Goal: Check status: Check status

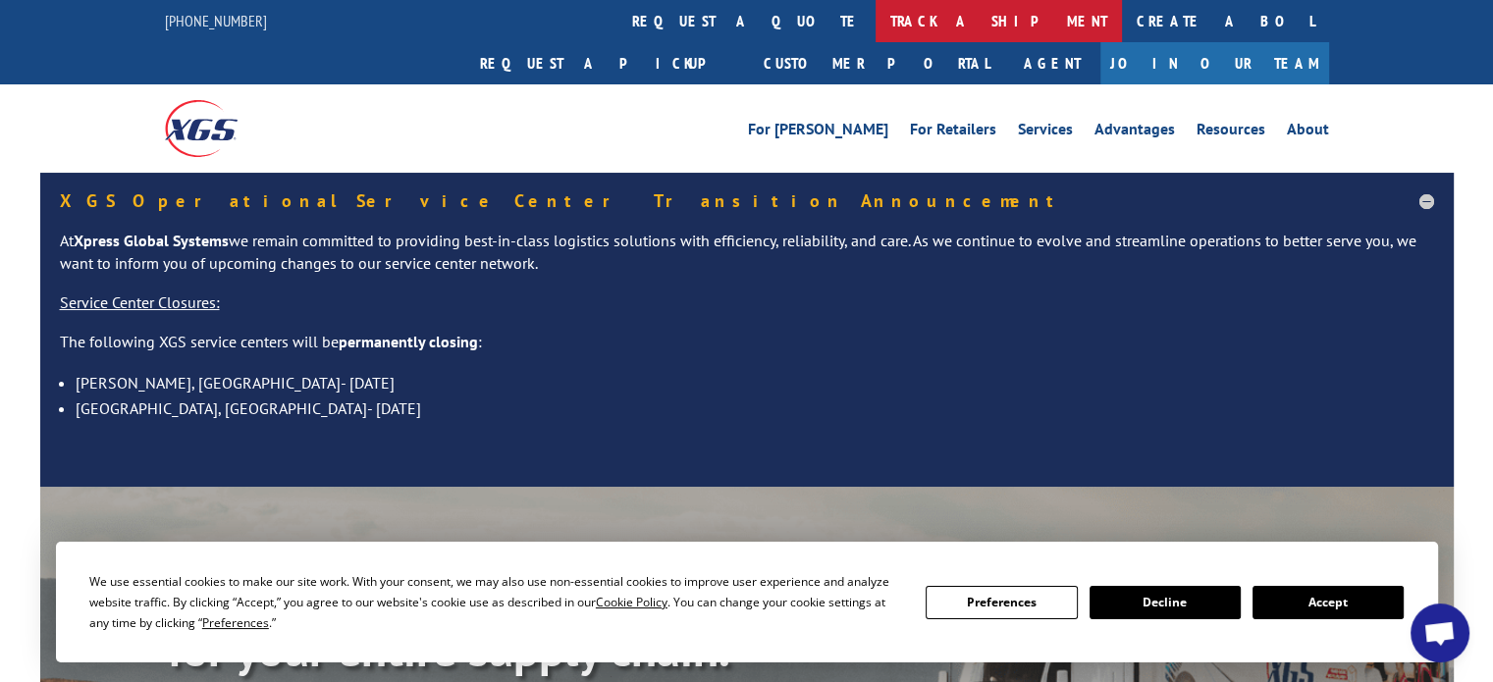
click at [875, 28] on link "track a shipment" at bounding box center [998, 21] width 246 height 42
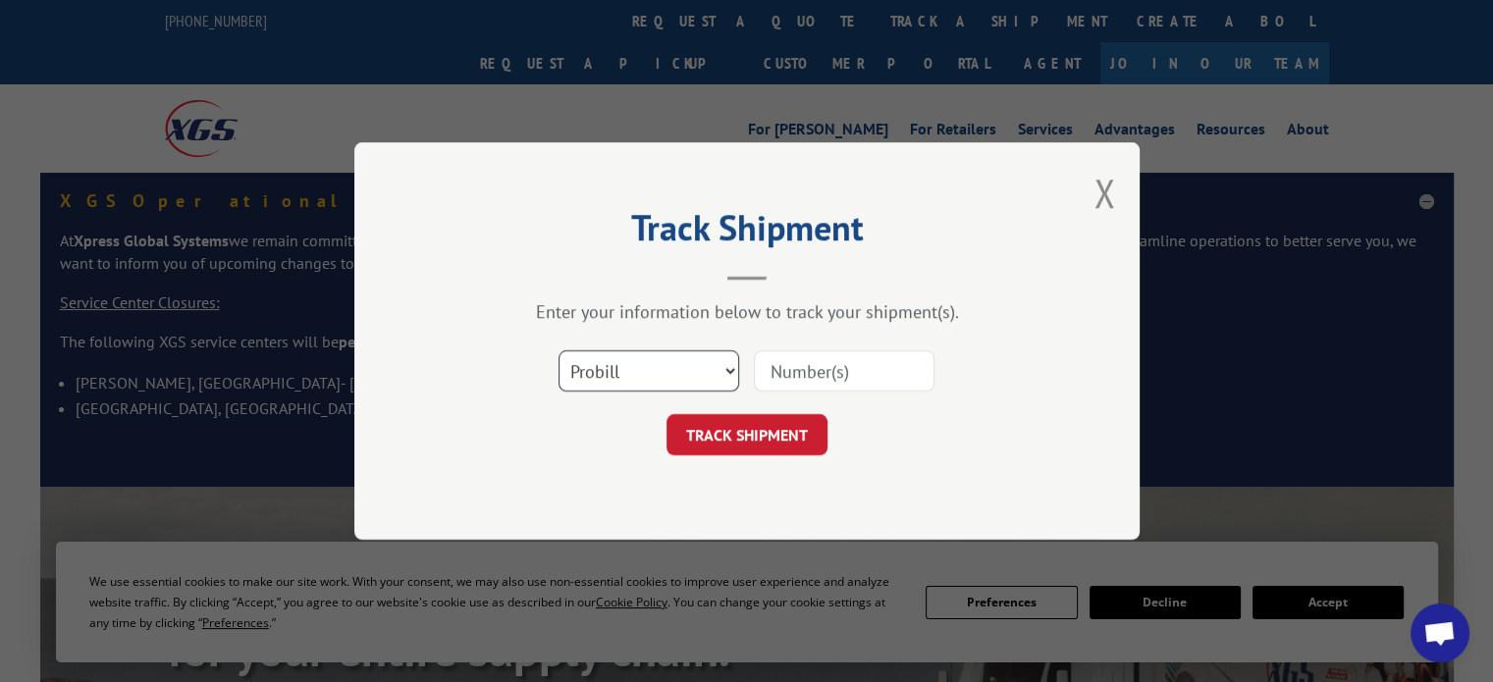
click at [725, 369] on select "Select category... Probill BOL PO" at bounding box center [648, 370] width 181 height 41
select select "bol"
click at [558, 350] on select "Select category... Probill BOL PO" at bounding box center [648, 370] width 181 height 41
click at [798, 361] on input at bounding box center [844, 370] width 181 height 41
paste input "CP-028801.A"
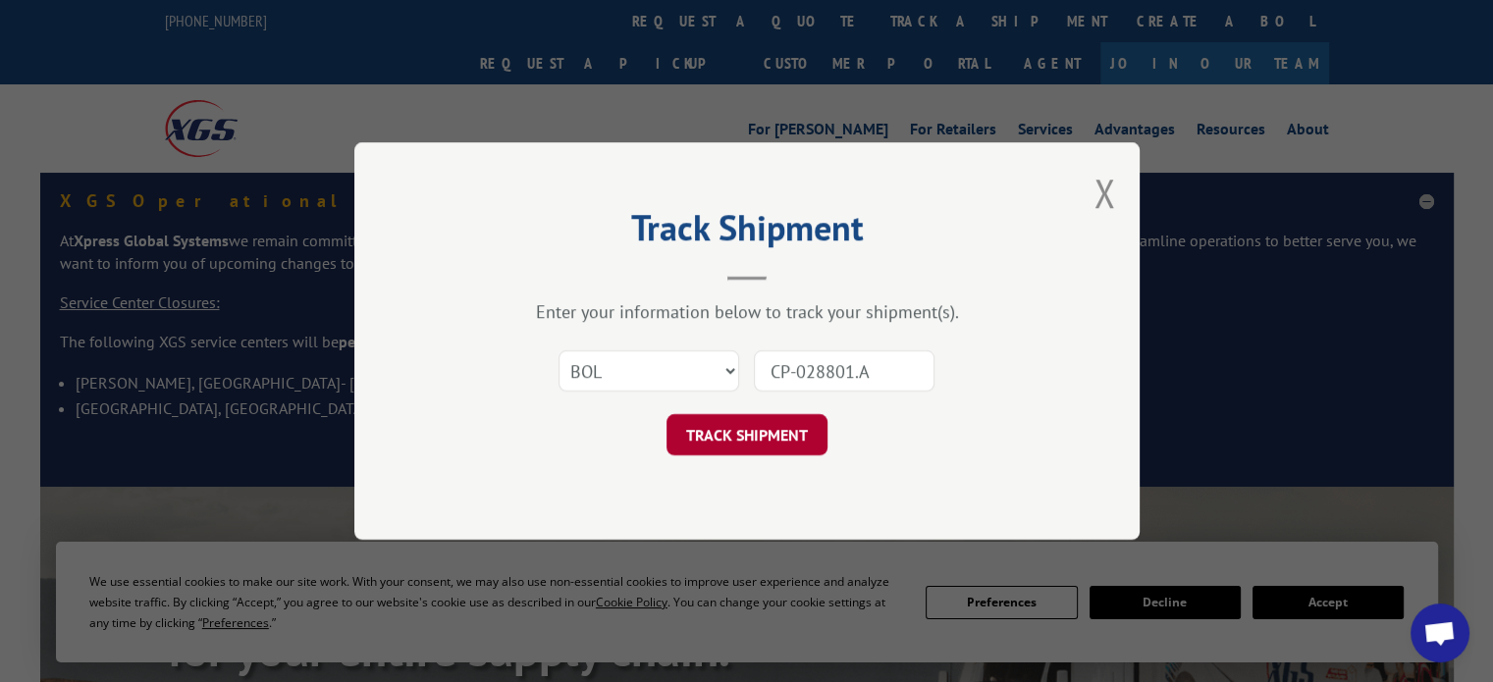
type input "CP-028801.A"
click at [756, 428] on button "TRACK SHIPMENT" at bounding box center [746, 434] width 161 height 41
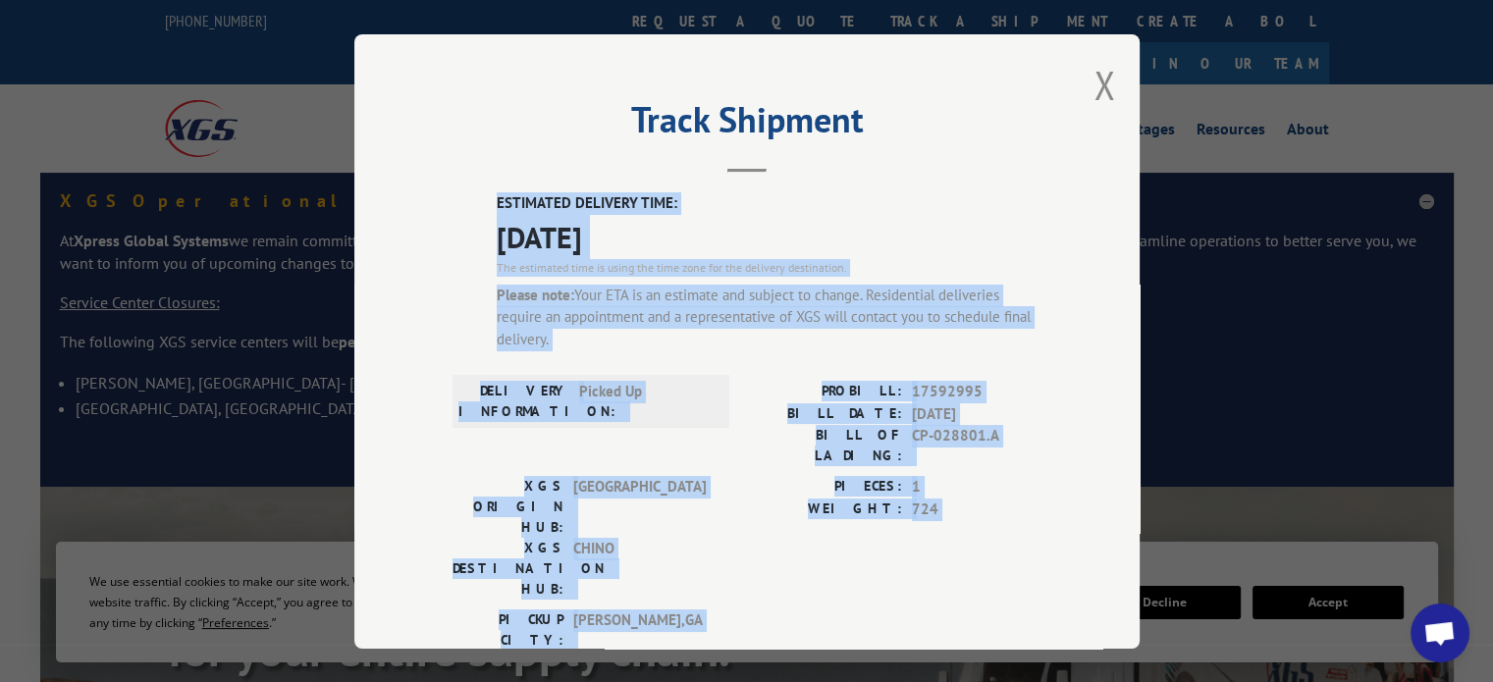
drag, startPoint x: 487, startPoint y: 201, endPoint x: 959, endPoint y: 553, distance: 588.5
click at [959, 553] on div "ESTIMATED DELIVERY TIME: [DATE] The estimated time is using the time zone for t…" at bounding box center [746, 590] width 589 height 796
copy div "ESTIMATED DELIVERY TIME: [DATE] The estimated time is using the time zone for t…"
